Goal: Browse casually

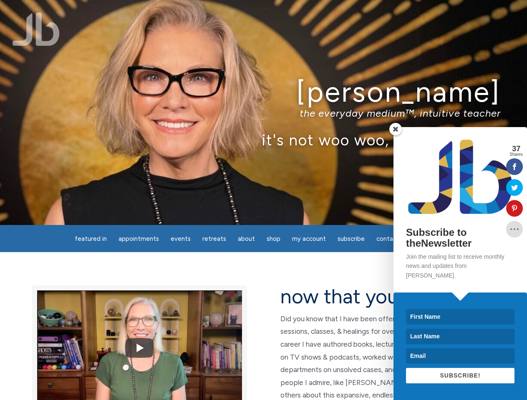
click at [263, 200] on div "[PERSON_NAME] the everyday medium™, intuitive teacher it's not woo woo, it's tr…" at bounding box center [263, 112] width 527 height 225
click at [138, 239] on span "Appointments" at bounding box center [138, 239] width 40 height 8
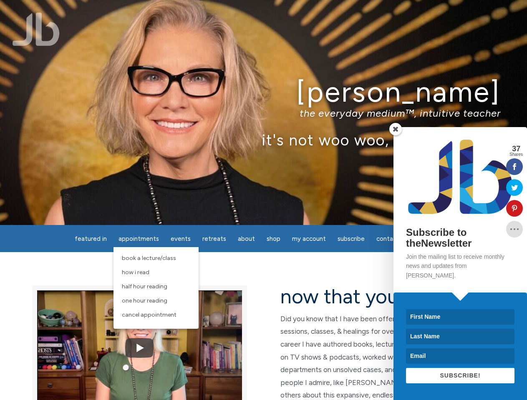
click at [181, 239] on span "Events" at bounding box center [181, 239] width 20 height 8
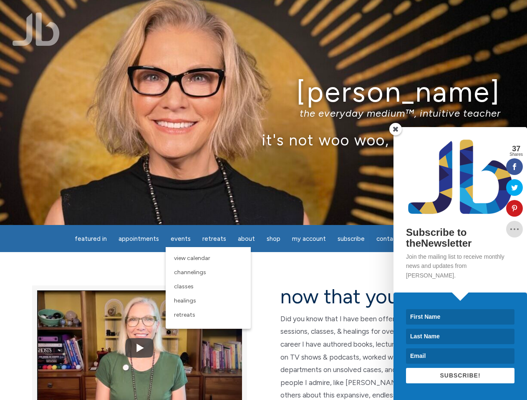
click at [246, 239] on span "About" at bounding box center [246, 239] width 17 height 8
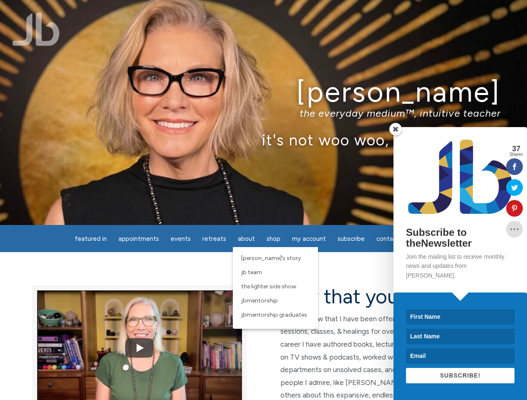
click at [308, 239] on span "My Account" at bounding box center [309, 239] width 34 height 8
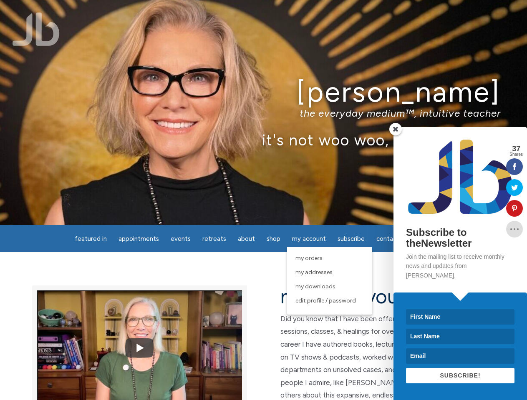
click at [263, 113] on p "the everyday medium™, intuitive teacher" at bounding box center [263, 113] width 474 height 12
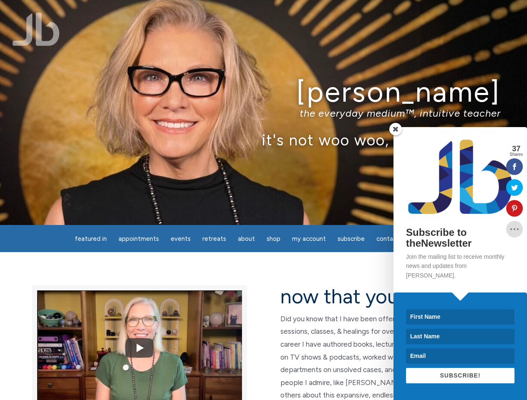
click at [139, 345] on img at bounding box center [139, 347] width 205 height 153
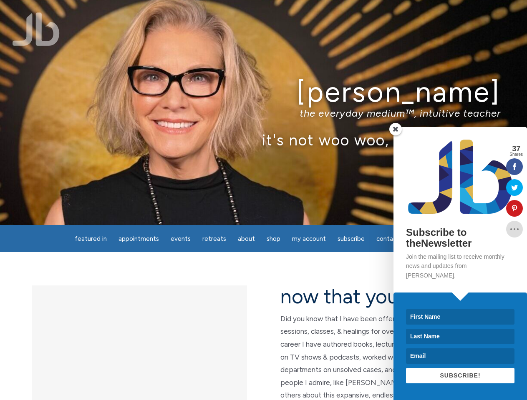
click at [514, 208] on icon at bounding box center [514, 208] width 17 height 7
